Goal: Obtain resource: Obtain resource

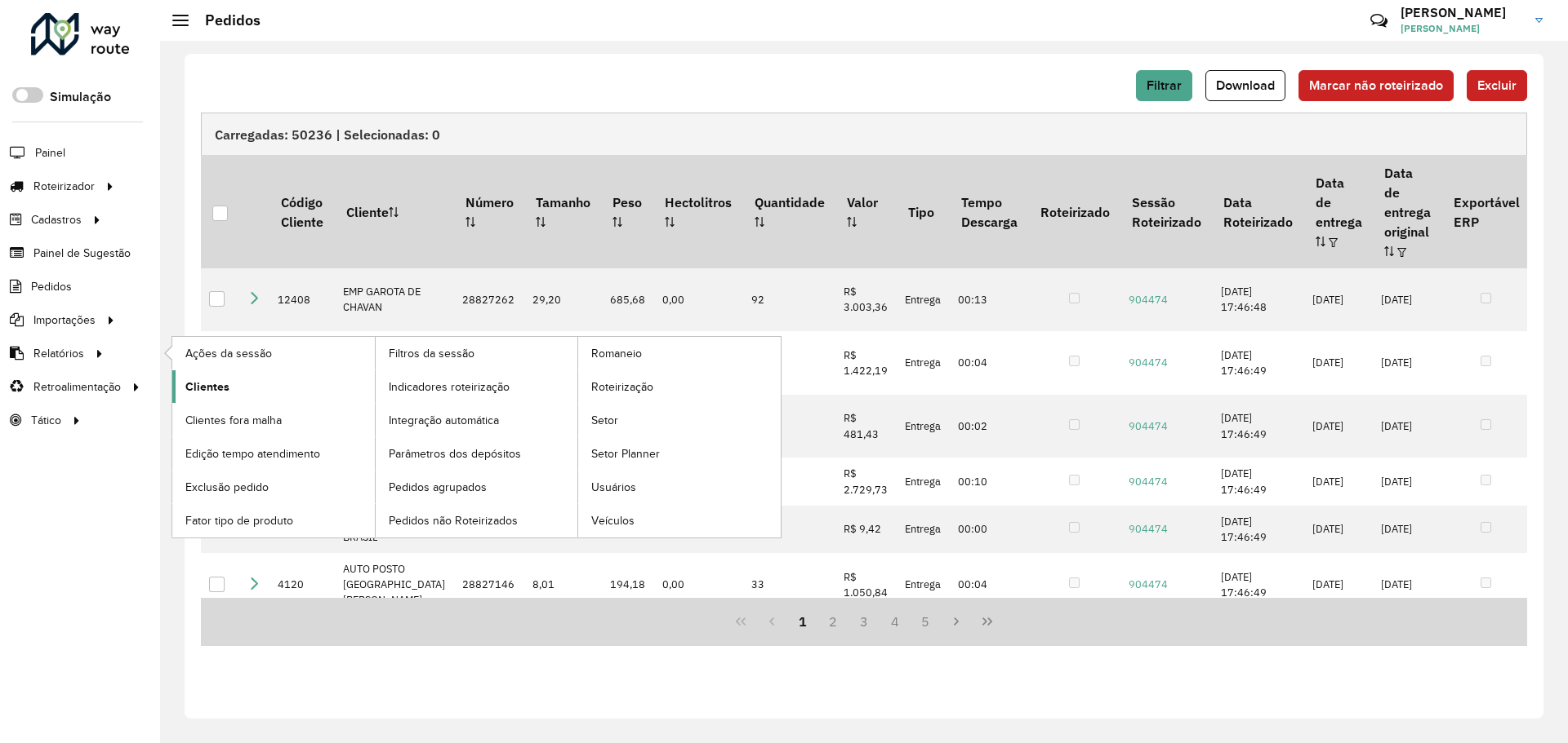
click at [216, 382] on span "Clientes" at bounding box center [207, 388] width 44 height 18
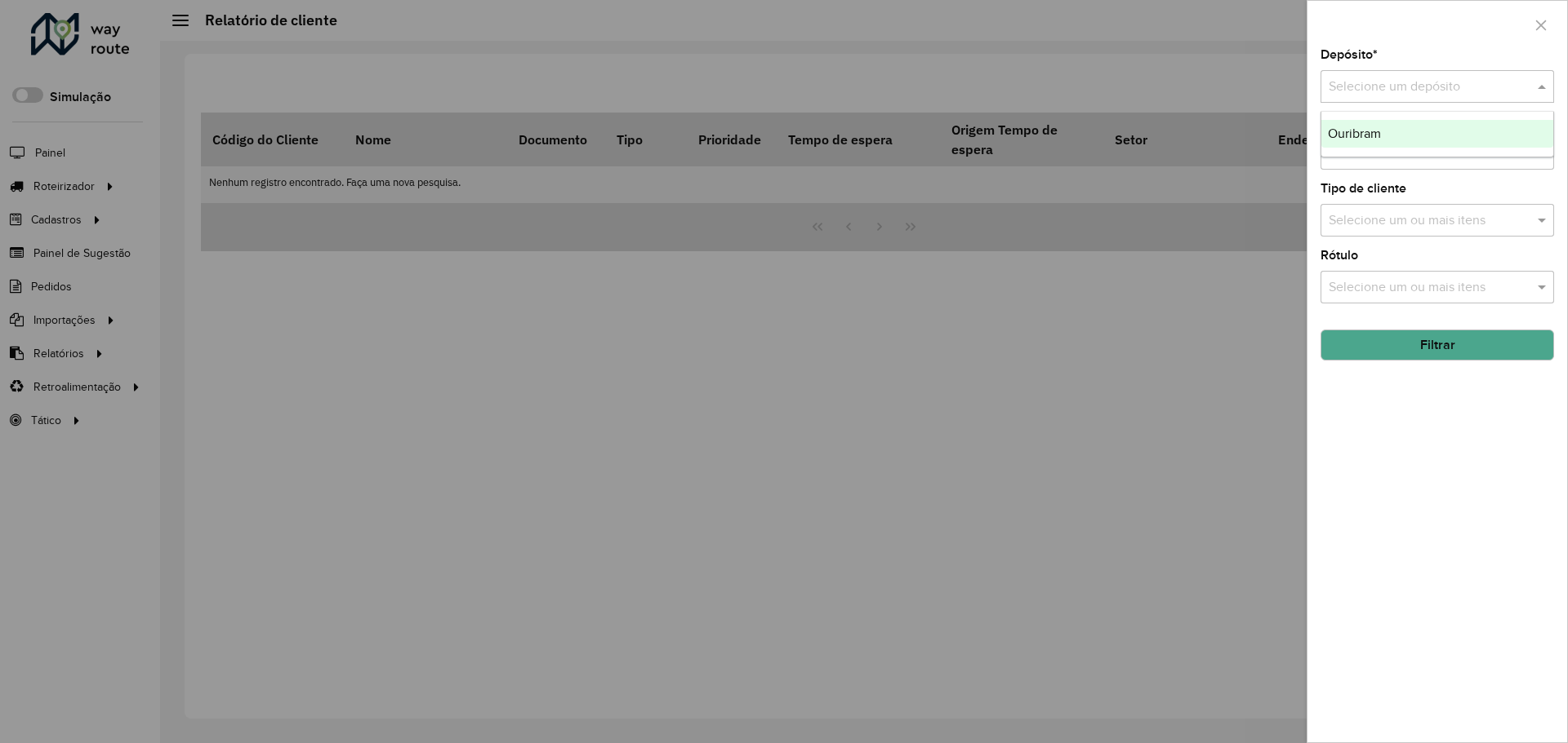
click at [1451, 79] on input "text" at bounding box center [1420, 87] width 185 height 20
click at [1458, 134] on div "Ouribram" at bounding box center [1436, 134] width 232 height 27
click at [1468, 353] on button "Filtrar" at bounding box center [1436, 346] width 233 height 31
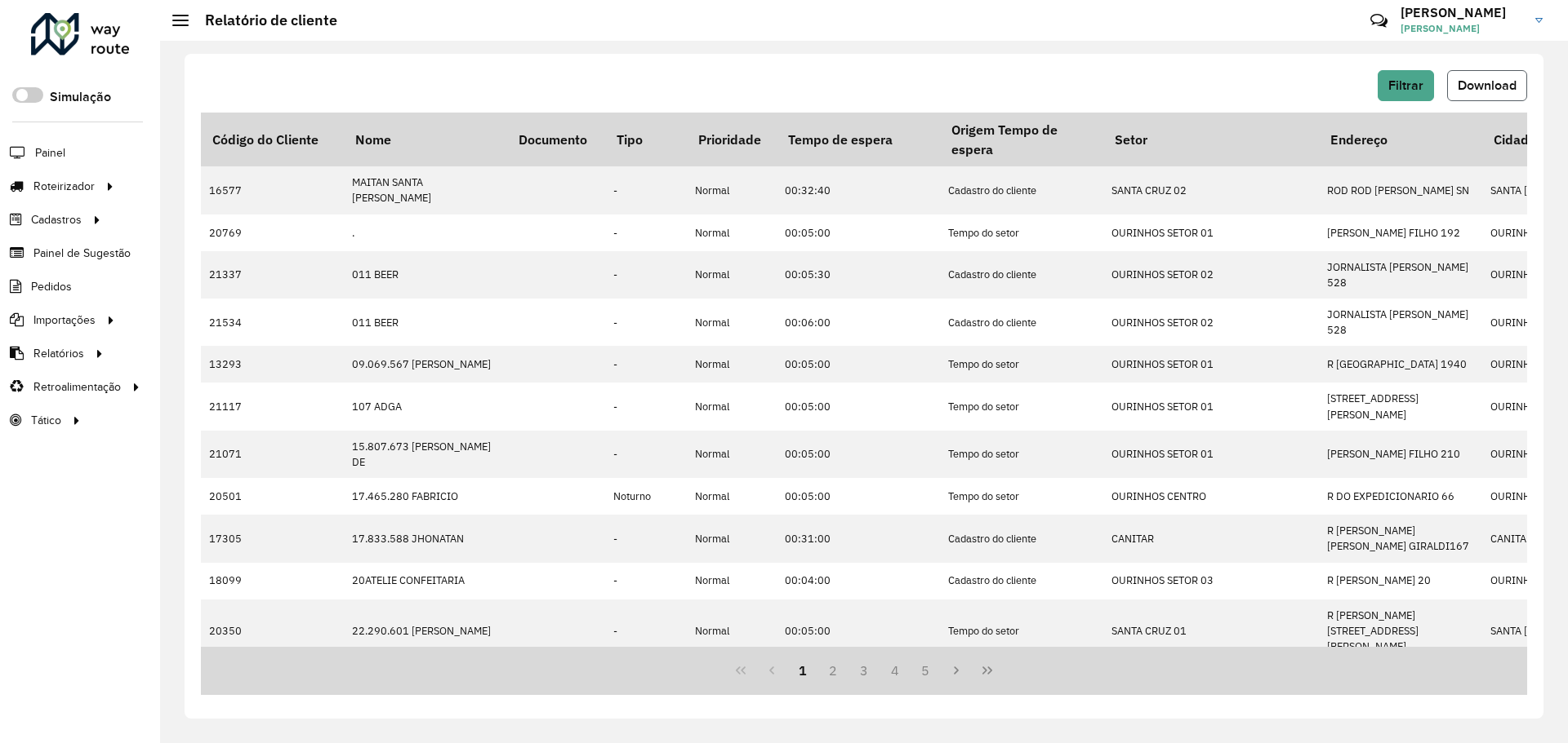
click at [1465, 87] on span "Download" at bounding box center [1487, 85] width 59 height 14
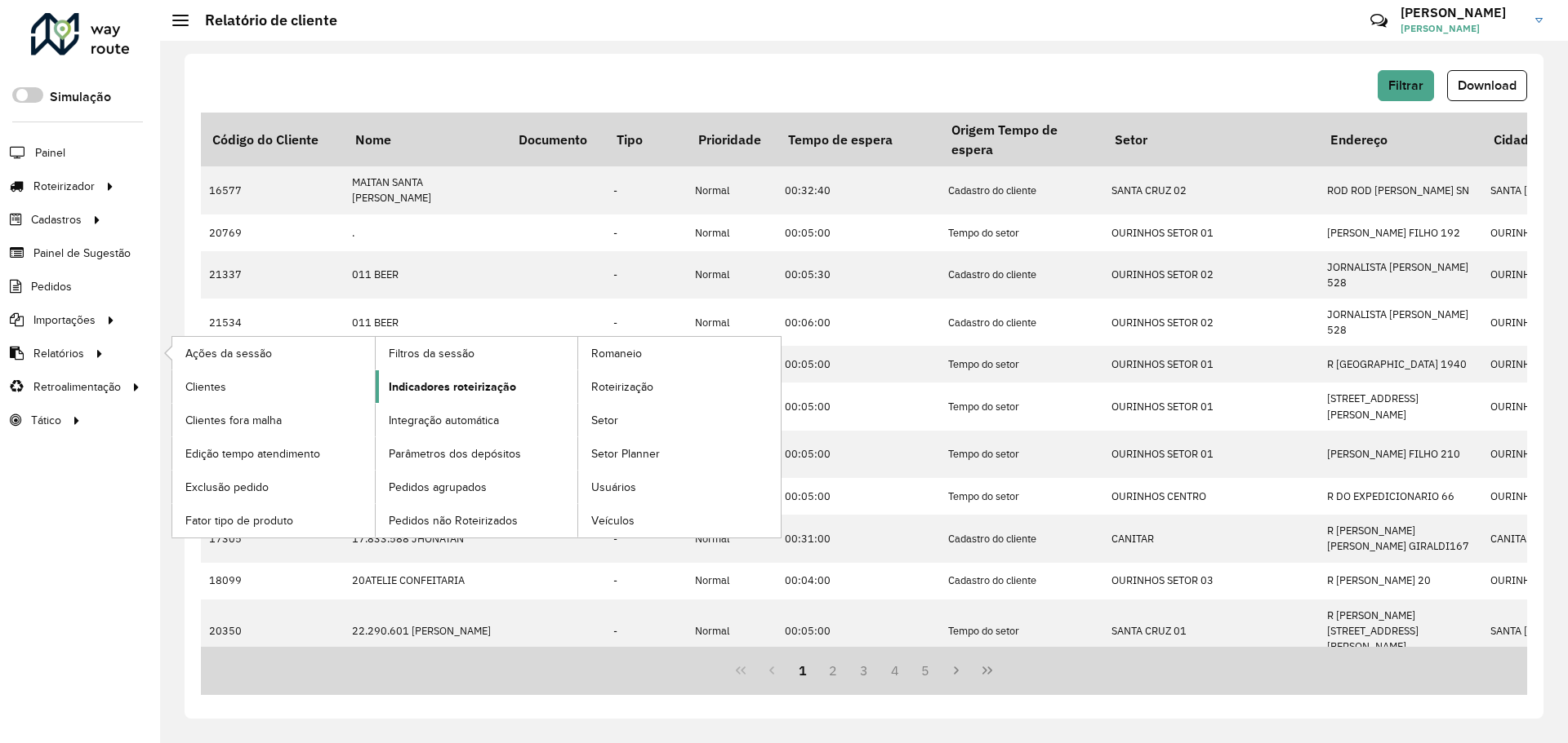
click at [498, 393] on span "Indicadores roteirização" at bounding box center [452, 388] width 127 height 18
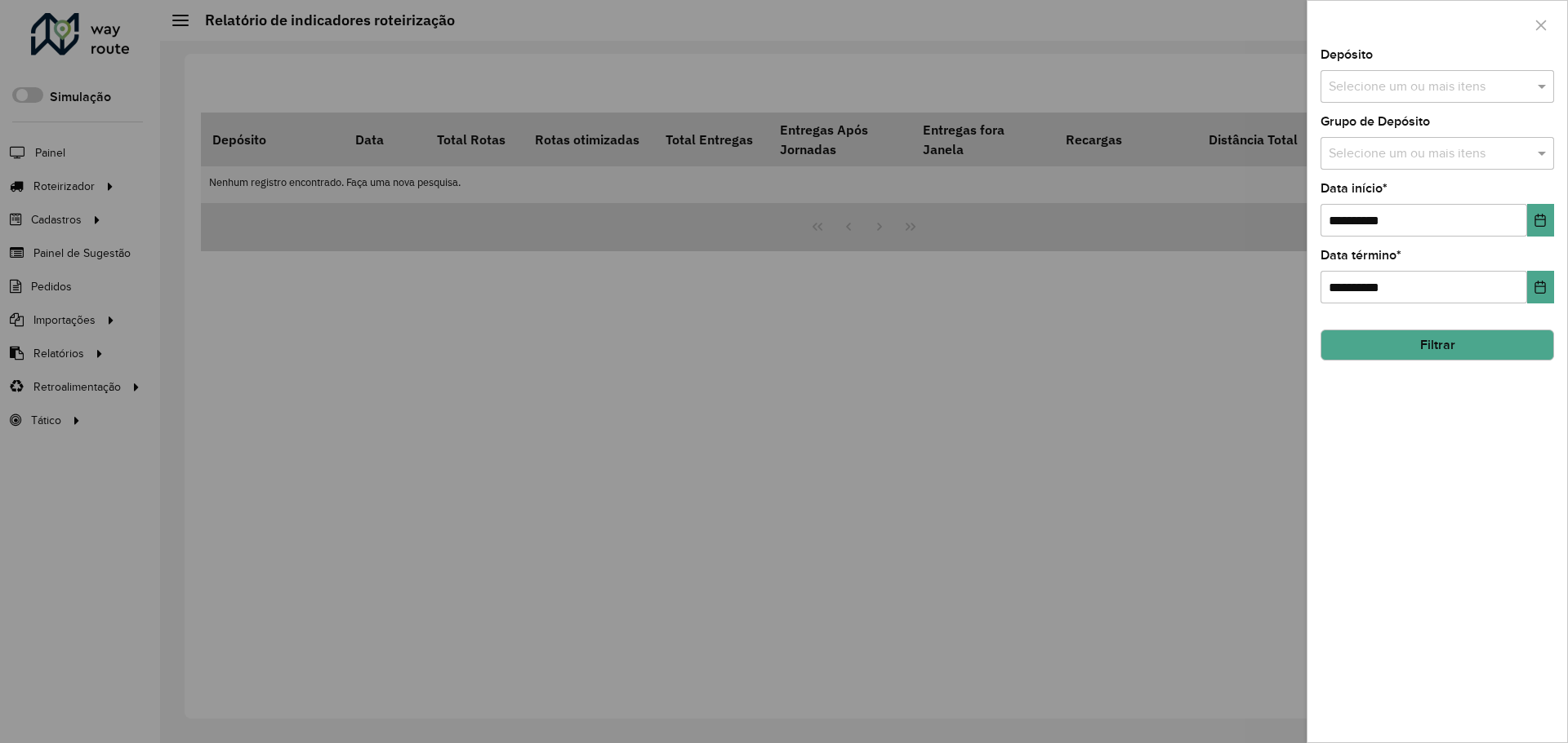
click at [1399, 86] on input "text" at bounding box center [1429, 87] width 209 height 20
click at [1424, 168] on div "Ouribram" at bounding box center [1436, 168] width 232 height 27
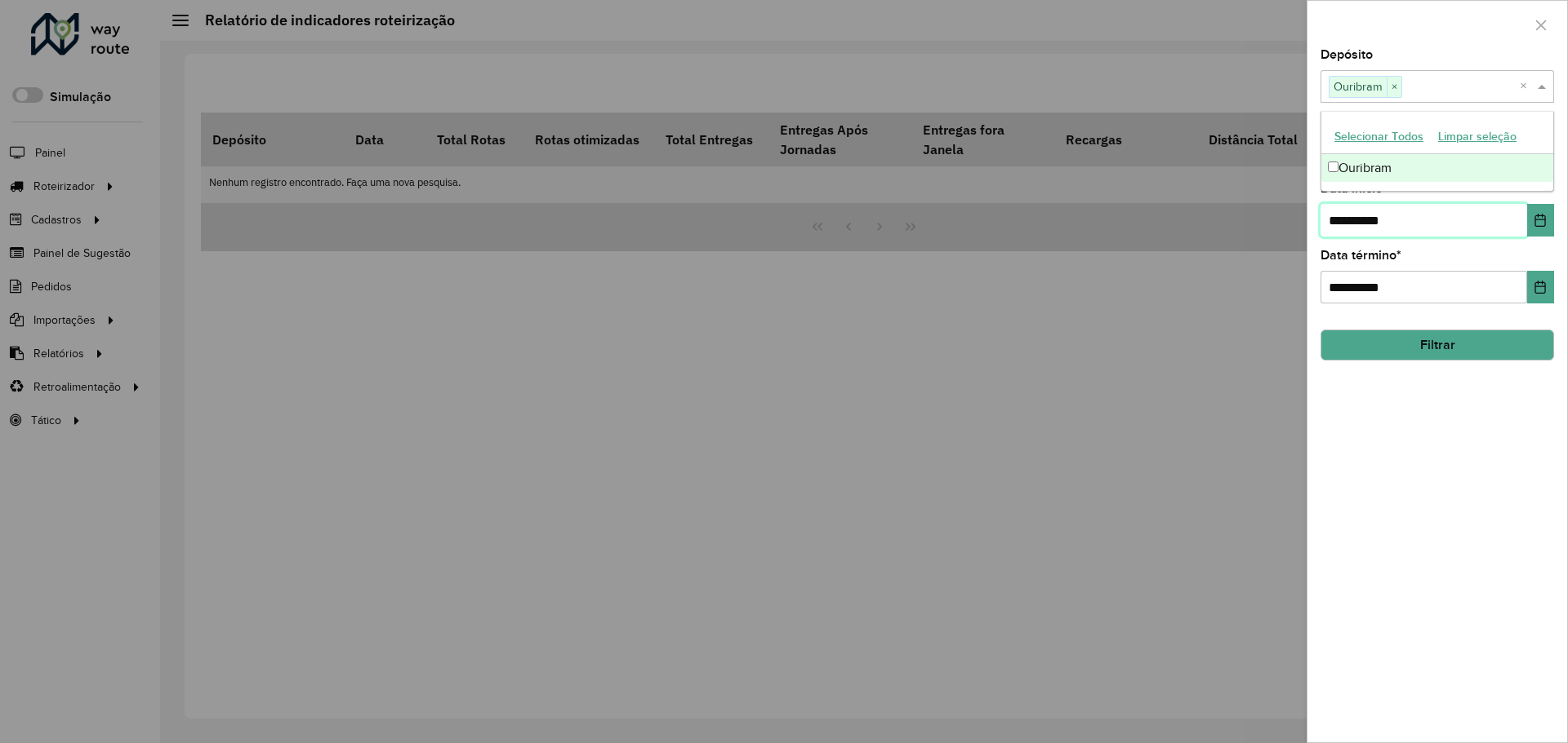
drag, startPoint x: 1411, startPoint y: 230, endPoint x: 1304, endPoint y: 225, distance: 107.1
click at [1297, 231] on body "Aguarde... Pop-up bloqueado! Seu navegador bloqueou automáticamente a abertura …" at bounding box center [784, 371] width 1568 height 743
type input "**********"
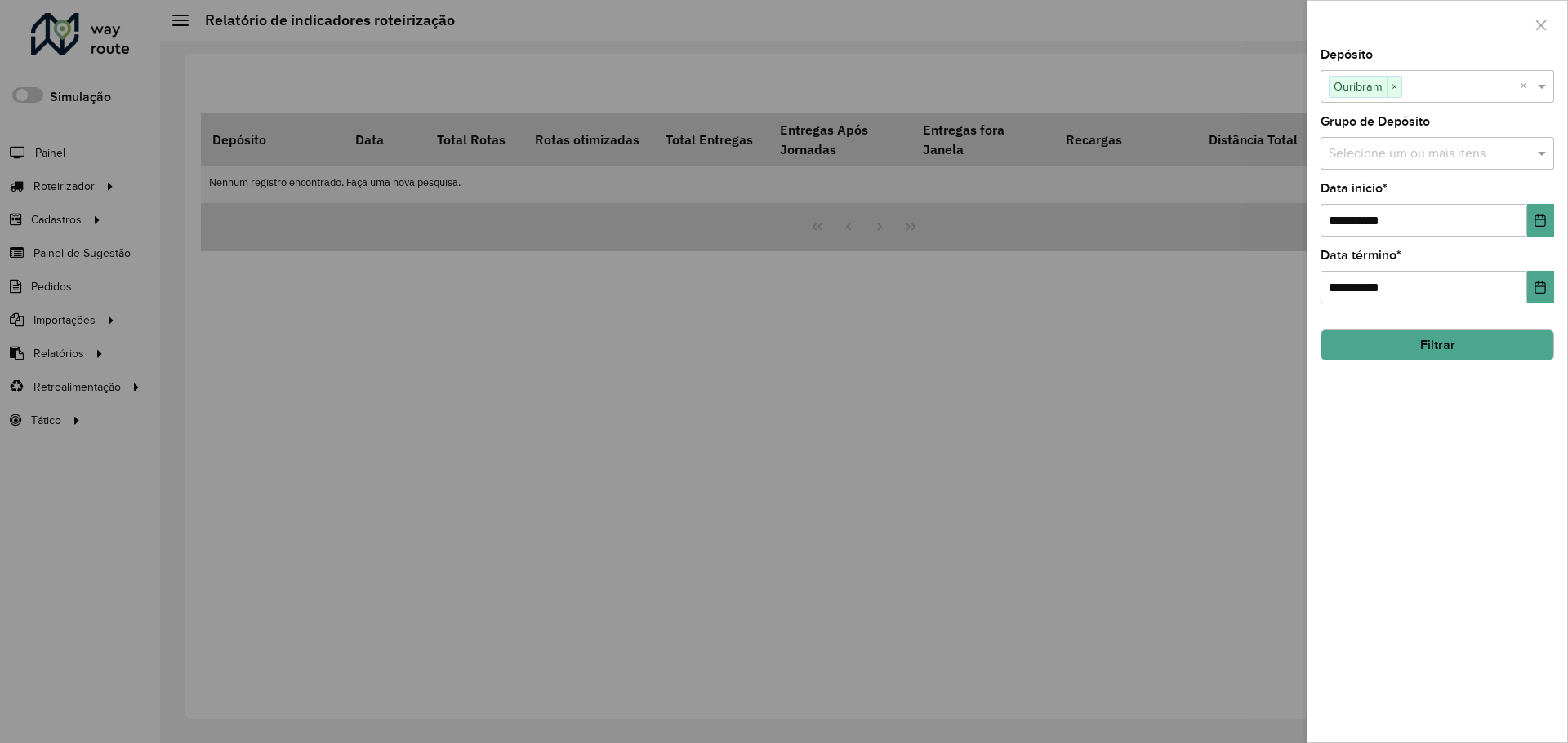
click at [1379, 359] on button "Filtrar" at bounding box center [1436, 346] width 233 height 31
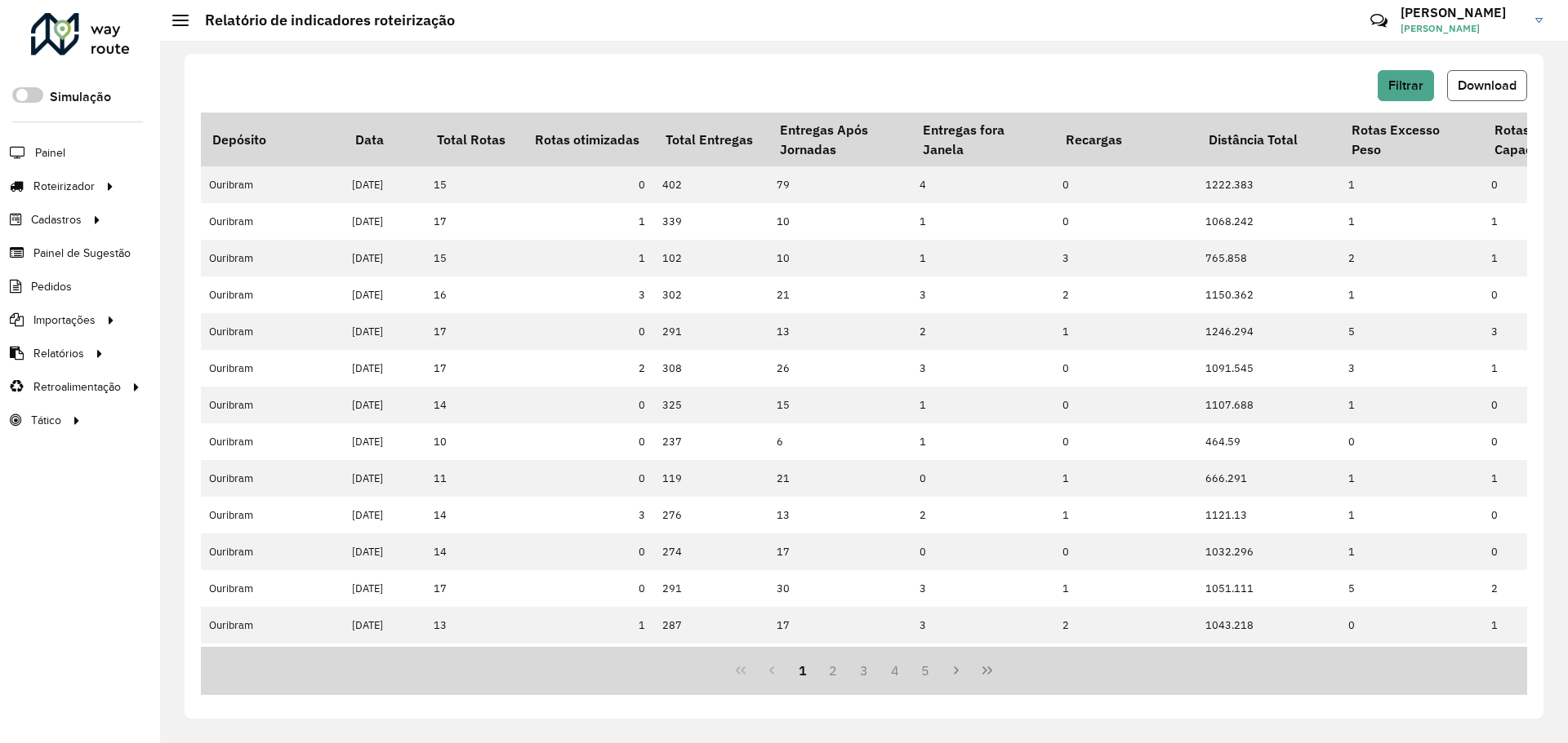
click at [1490, 97] on button "Download" at bounding box center [1487, 86] width 80 height 31
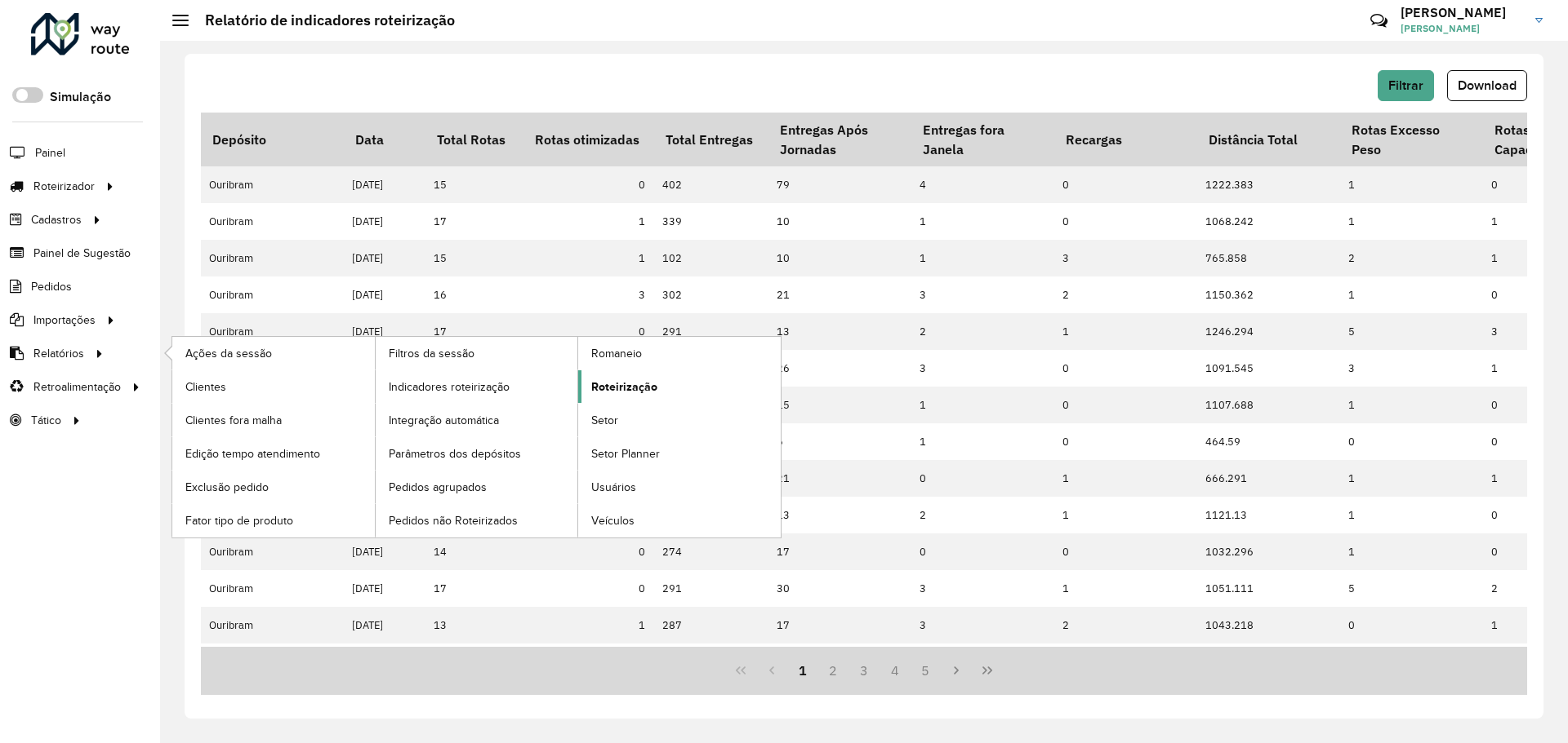
click at [654, 380] on span "Roteirização" at bounding box center [624, 388] width 66 height 18
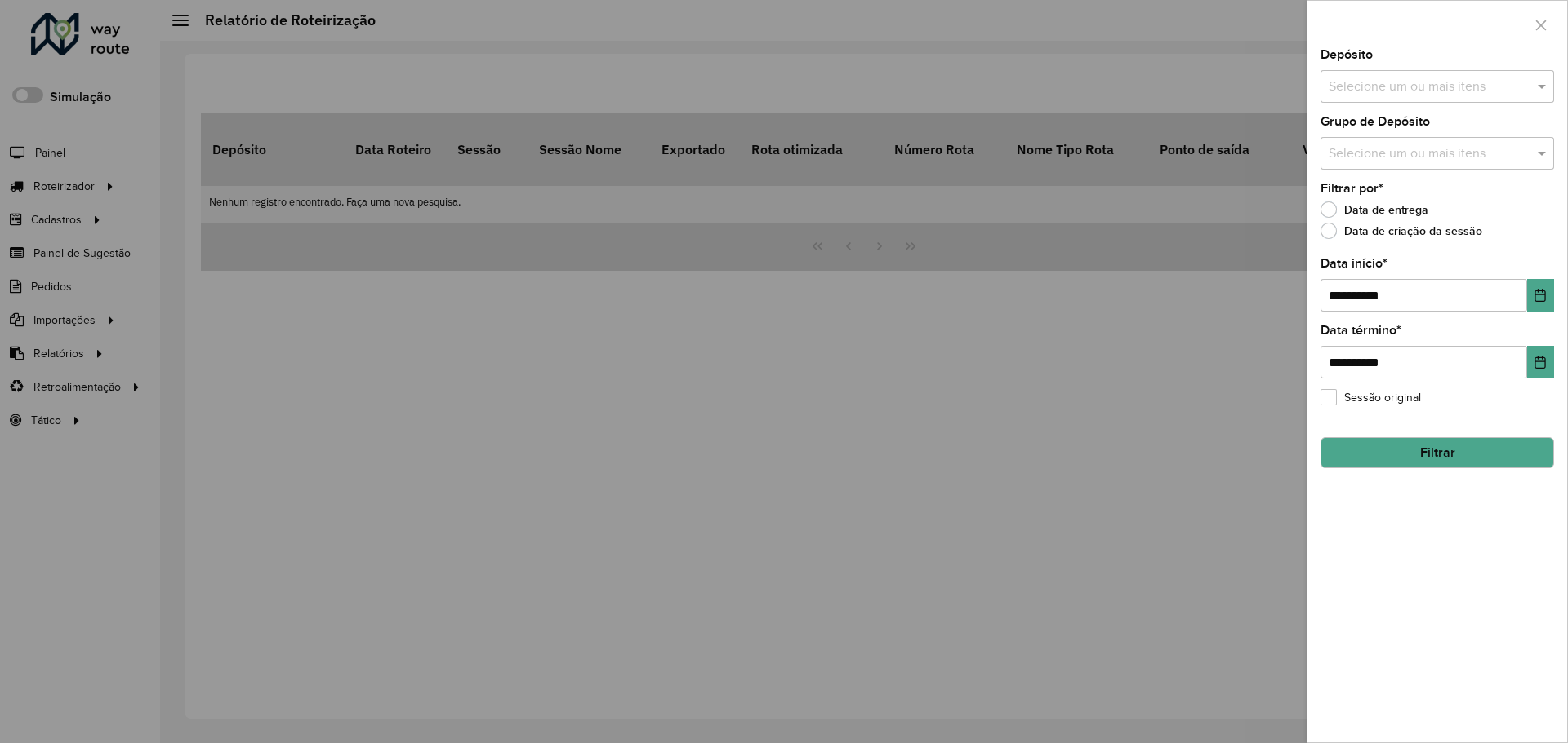
click at [1375, 82] on input "text" at bounding box center [1429, 87] width 209 height 20
click at [1371, 177] on div "Ouribram" at bounding box center [1436, 168] width 232 height 27
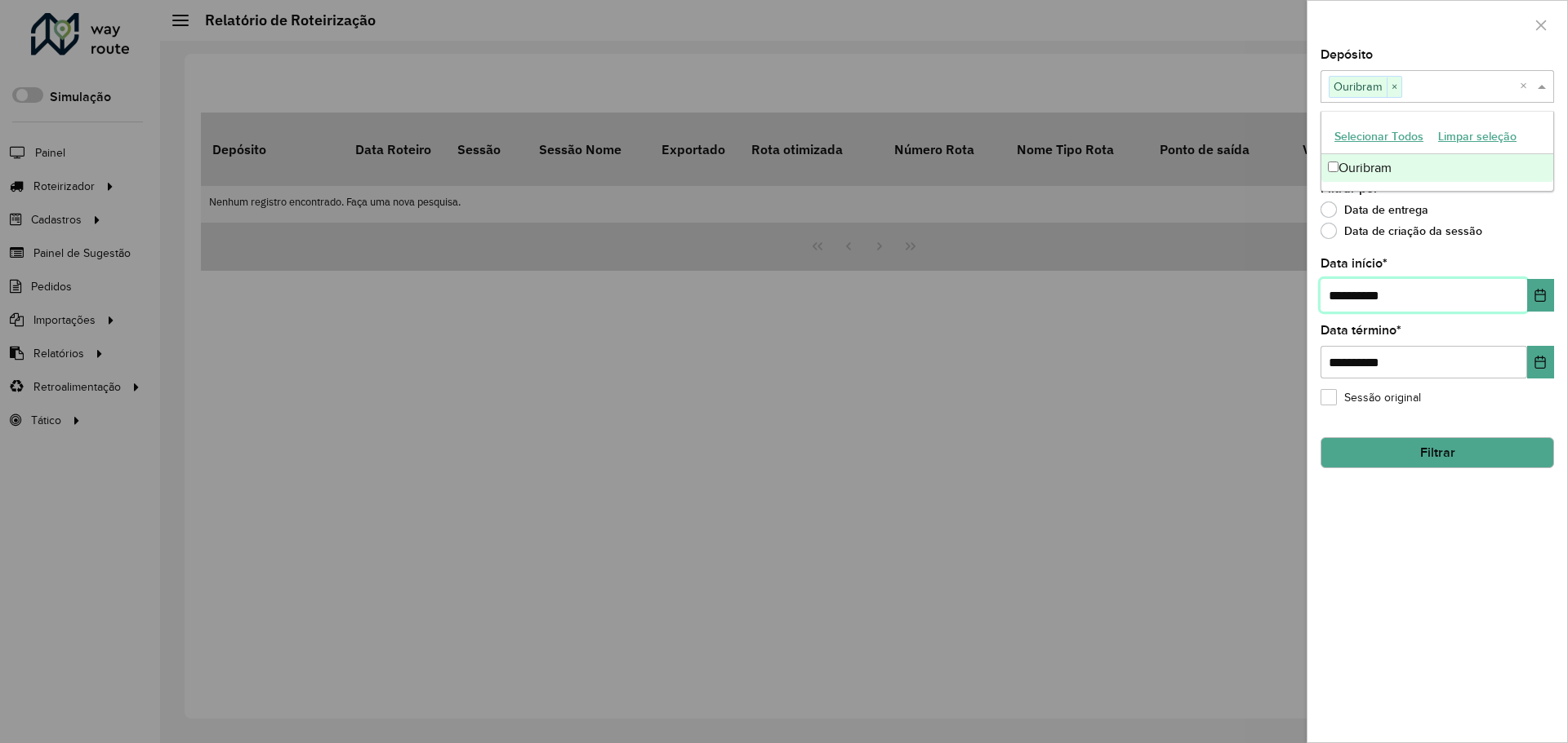
drag, startPoint x: 1429, startPoint y: 299, endPoint x: 1259, endPoint y: 304, distance: 170.1
click at [1259, 304] on body "Aguarde... Pop-up bloqueado! Seu navegador bloqueou automáticamente a abertura …" at bounding box center [784, 371] width 1568 height 743
type input "**********"
click at [1371, 458] on button "Filtrar" at bounding box center [1436, 453] width 233 height 31
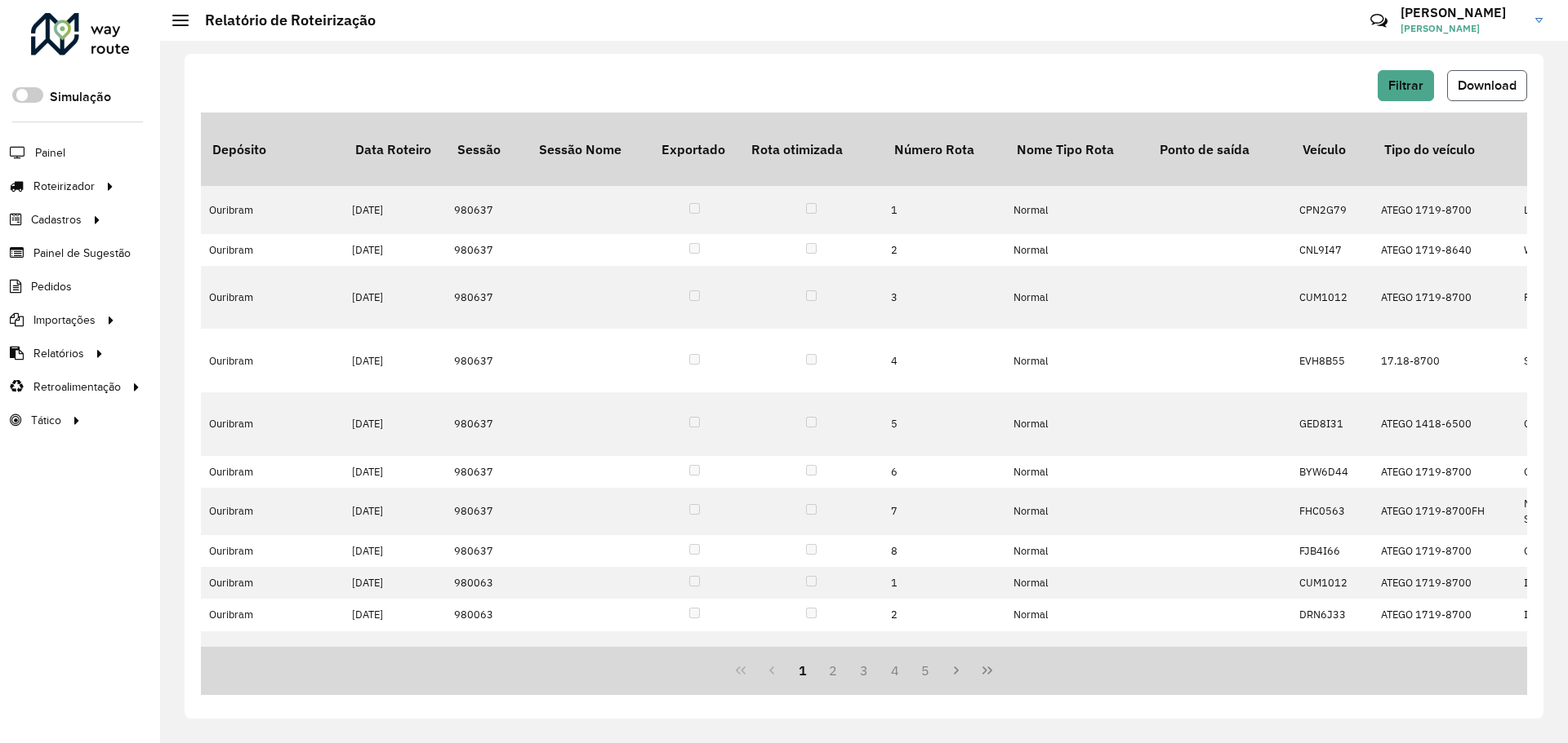
click at [1494, 89] on span "Download" at bounding box center [1487, 85] width 59 height 14
